Goal: Task Accomplishment & Management: Manage account settings

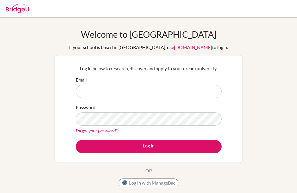
scroll to position [54, 0]
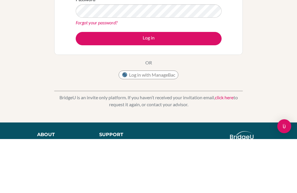
type input "r"
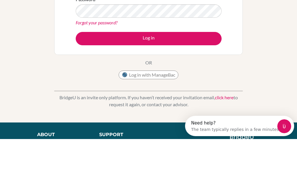
scroll to position [0, 0]
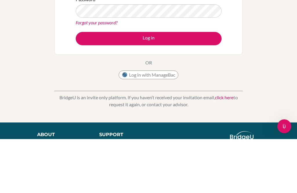
type input "Rara.cheverly@sampoernaacademy.net"
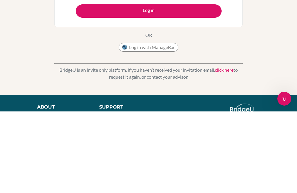
click at [209, 86] on button "Log in" at bounding box center [149, 92] width 146 height 13
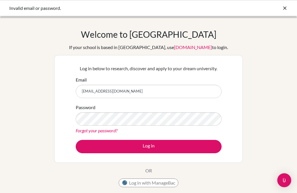
click at [83, 132] on link "Forgot your password?" at bounding box center [97, 130] width 42 height 6
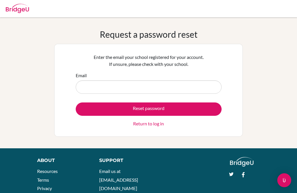
click at [84, 89] on input "Email" at bounding box center [149, 86] width 146 height 13
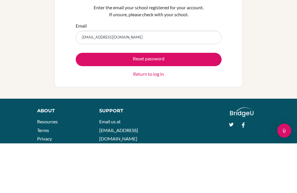
type input "[EMAIL_ADDRESS][DOMAIN_NAME]"
click at [148, 102] on button "Reset password" at bounding box center [149, 108] width 146 height 13
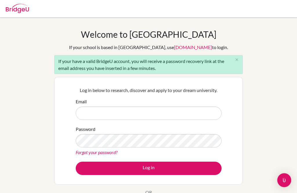
scroll to position [8, 0]
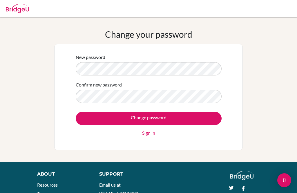
scroll to position [59, 0]
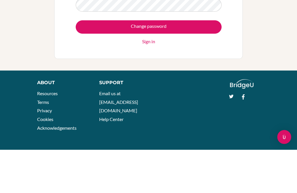
click at [215, 68] on input "Change password" at bounding box center [149, 69] width 146 height 13
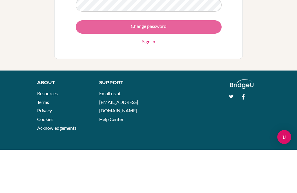
scroll to position [43, 0]
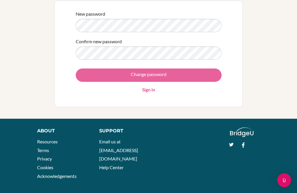
click at [214, 76] on div "Change password Sign in" at bounding box center [149, 80] width 146 height 25
click at [216, 75] on div "Change password Sign in" at bounding box center [149, 80] width 146 height 25
click at [215, 71] on div "Change password Sign in" at bounding box center [149, 80] width 146 height 25
click at [108, 75] on div "Change password Sign in" at bounding box center [149, 80] width 146 height 25
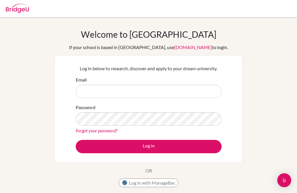
scroll to position [54, 0]
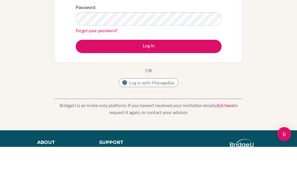
type input "r"
type input "[EMAIL_ADDRESS][DOMAIN_NAME]"
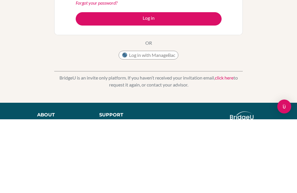
click at [213, 86] on button "Log in" at bounding box center [149, 92] width 146 height 13
